Goal: Find specific page/section: Find specific page/section

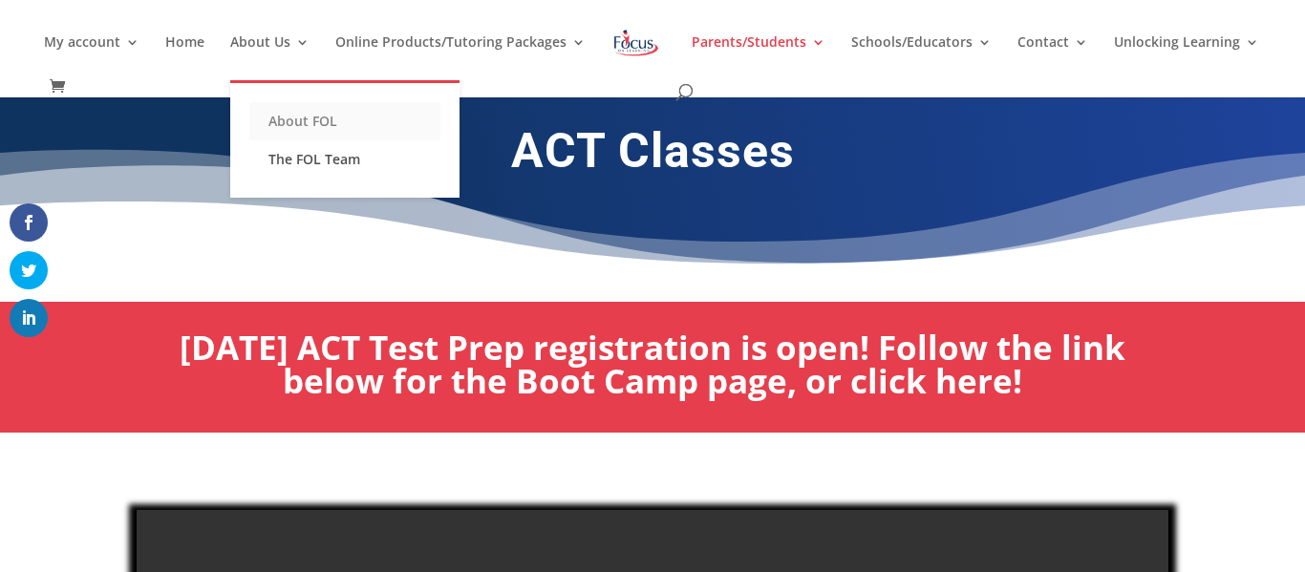
click at [322, 120] on link "About FOL" at bounding box center [344, 121] width 191 height 38
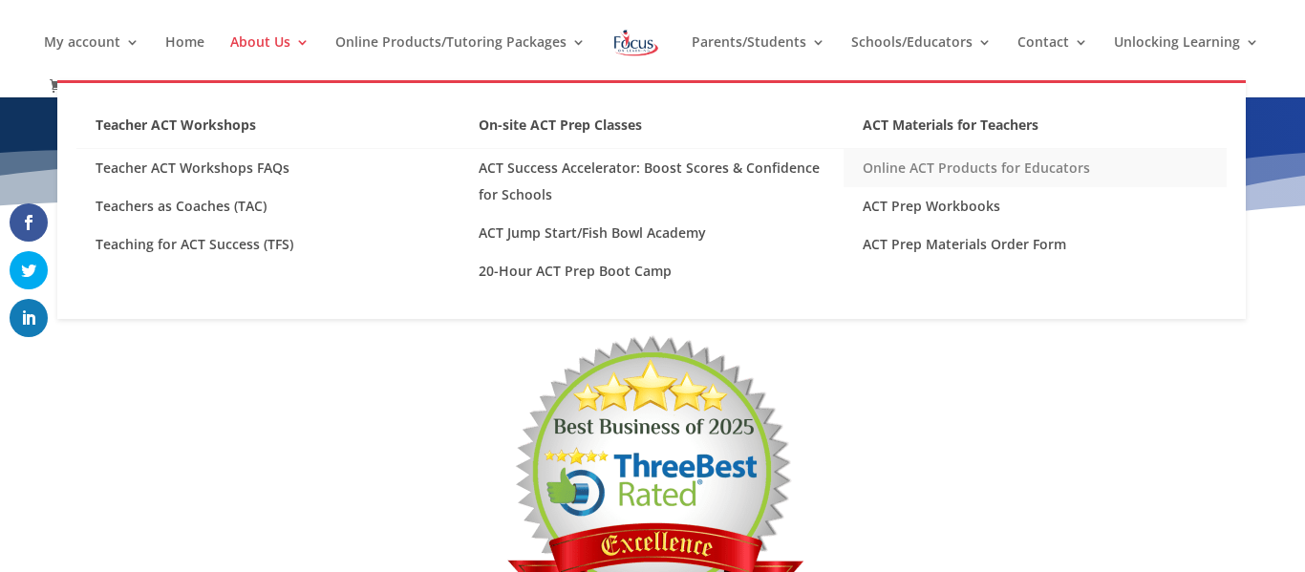
click at [945, 172] on link "Online ACT Products for Educators" at bounding box center [1035, 168] width 383 height 38
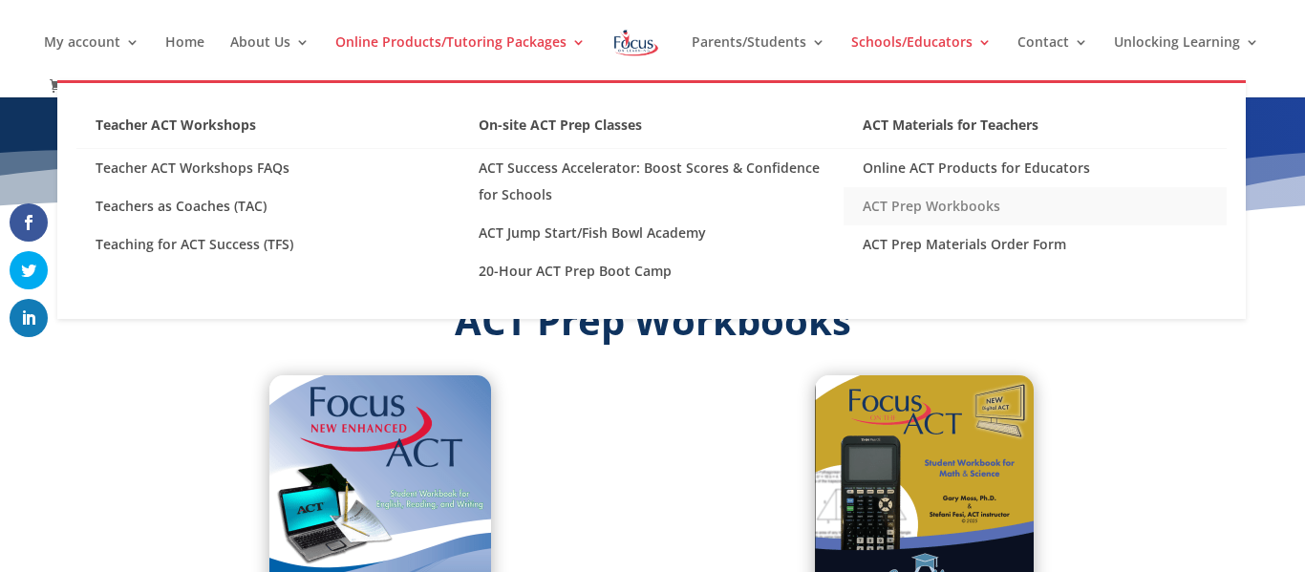
click at [963, 204] on link "ACT Prep Workbooks" at bounding box center [1035, 206] width 383 height 38
